Goal: Transaction & Acquisition: Subscribe to service/newsletter

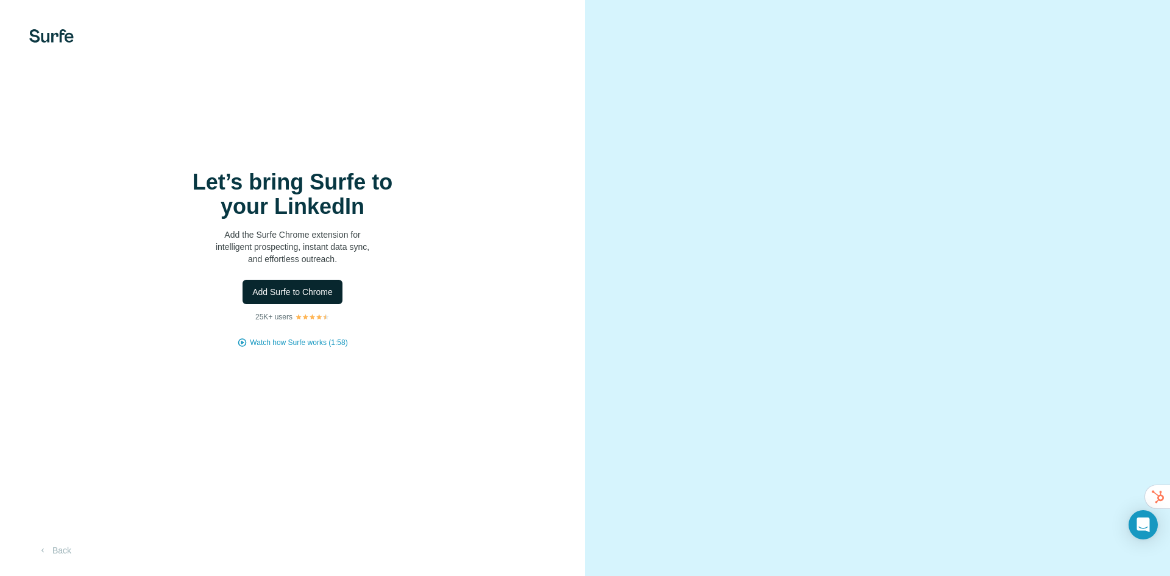
click at [294, 295] on span "Add Surfe to Chrome" at bounding box center [292, 292] width 80 height 12
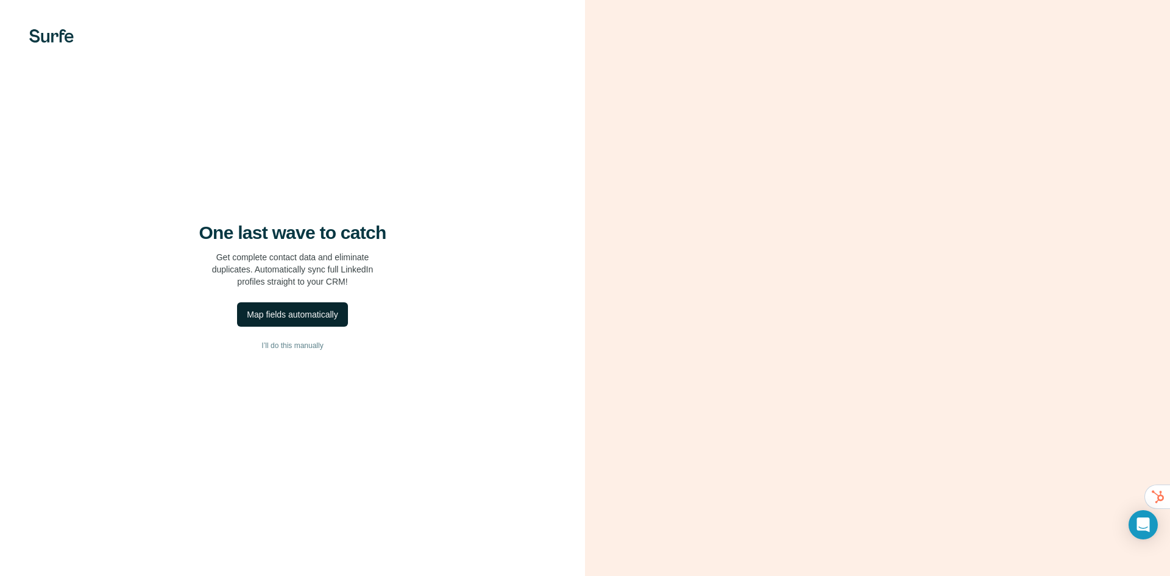
click at [300, 311] on div "Map fields automatically" at bounding box center [292, 314] width 91 height 12
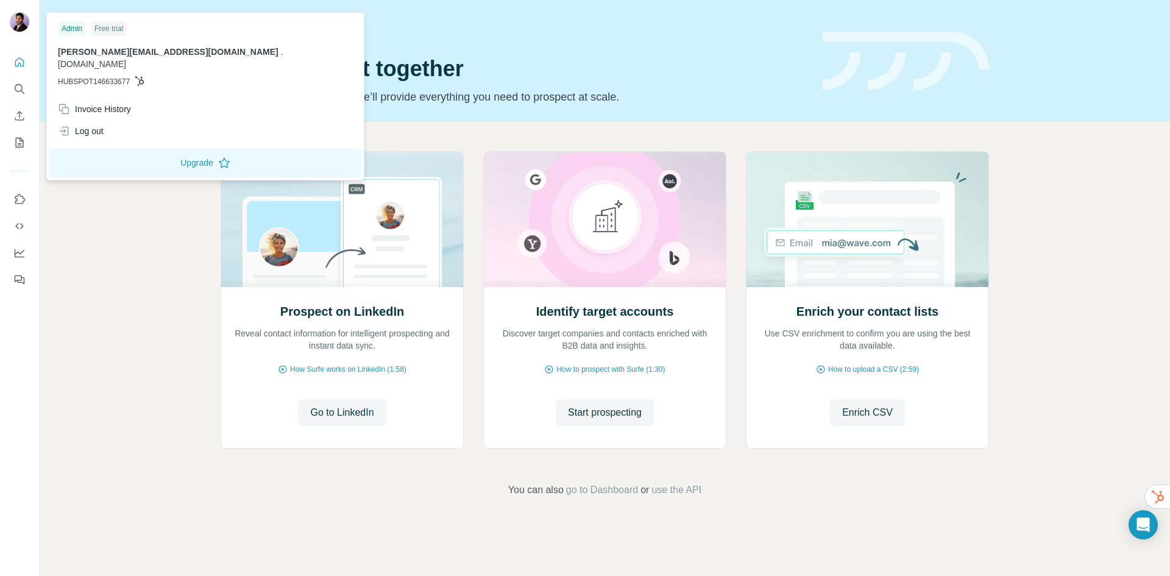
click at [88, 50] on span "[PERSON_NAME][EMAIL_ADDRESS][DOMAIN_NAME]" at bounding box center [168, 52] width 221 height 10
click at [127, 152] on button "Upgrade" at bounding box center [205, 162] width 312 height 29
